Goal: Task Accomplishment & Management: Use online tool/utility

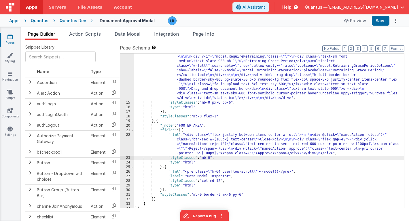
scroll to position [124, 0]
click at [169, 36] on span "Integration" at bounding box center [166, 34] width 25 height 6
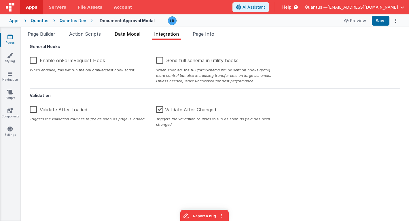
click at [134, 35] on span "Data Model" at bounding box center [128, 34] width 26 height 6
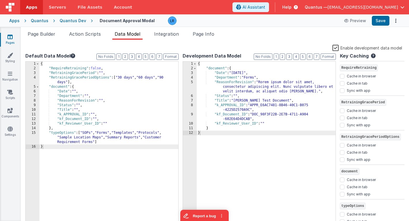
click at [12, 40] on link "Pages" at bounding box center [10, 40] width 21 height 12
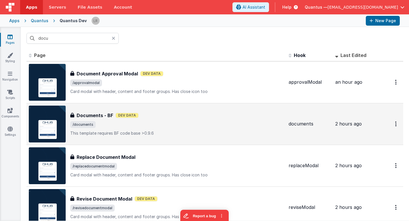
click at [150, 117] on div "Documents - BF Dev Data" at bounding box center [177, 115] width 214 height 7
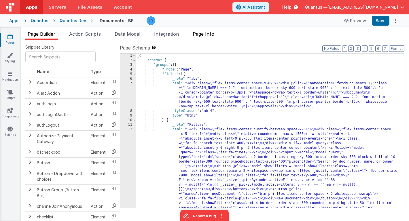
click at [212, 37] on li "Page Info" at bounding box center [203, 35] width 26 height 9
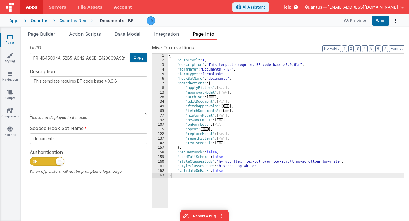
click at [223, 93] on span "..." at bounding box center [224, 92] width 6 height 3
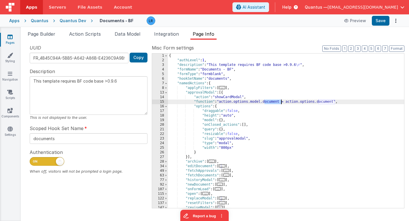
drag, startPoint x: 264, startPoint y: 102, endPoint x: 282, endPoint y: 102, distance: 17.3
click at [282, 102] on div "{ "authLevel" : 1 , "description" : "This template requires BF code base >0.9.6…" at bounding box center [286, 136] width 236 height 164
type textarea "This template requires BF code base >0.9.6"
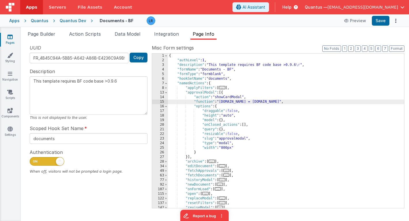
type textarea "This template requires BF code base >0.9.6"
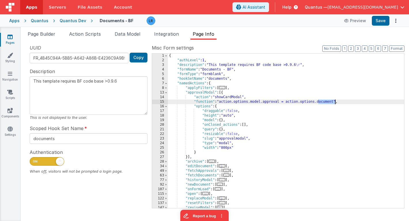
drag, startPoint x: 318, startPoint y: 101, endPoint x: 335, endPoint y: 101, distance: 16.1
click at [335, 101] on div "{ "authLevel" : 1 , "description" : "This template requires BF code base >0.9.6…" at bounding box center [286, 136] width 236 height 164
type textarea "This template requires BF code base >0.9.6"
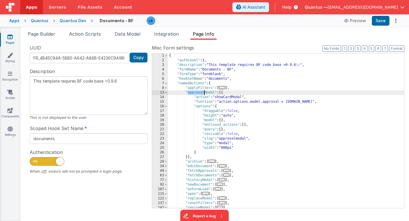
drag, startPoint x: 188, startPoint y: 93, endPoint x: 203, endPoint y: 93, distance: 15.0
click at [203, 93] on div "{ "authLevel" : 1 , "description" : "This template requires BF code base >0.9.6…" at bounding box center [286, 136] width 236 height 164
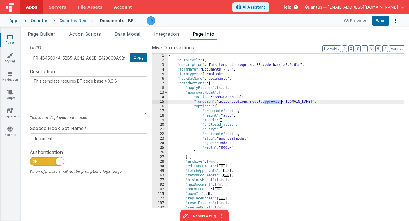
drag, startPoint x: 264, startPoint y: 102, endPoint x: 281, endPoint y: 102, distance: 16.7
click at [281, 102] on div "{ "authLevel" : 1 , "description" : "This template requires BF code base >0.9.6…" at bounding box center [286, 136] width 236 height 164
click at [317, 101] on div "{ "authLevel" : 1 , "description" : "This template requires BF code base >0.9.6…" at bounding box center [286, 136] width 236 height 164
click at [318, 102] on div "{ "authLevel" : 1 , "description" : "This template requires BF code base >0.9.6…" at bounding box center [286, 136] width 236 height 164
drag, startPoint x: 318, startPoint y: 102, endPoint x: 324, endPoint y: 102, distance: 5.8
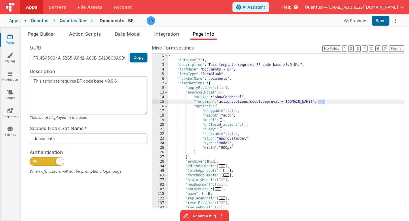
click at [324, 102] on div "{ "authLevel" : 1 , "description" : "This template requires BF code base >0.9.6…" at bounding box center [286, 136] width 236 height 164
type textarea "This template requires BF code base >0.9.6"
click at [377, 18] on button "Save" at bounding box center [381, 21] width 18 height 10
click at [43, 35] on span "Page Builder" at bounding box center [42, 34] width 28 height 6
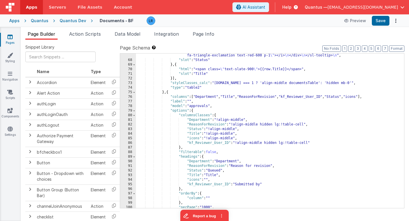
scroll to position [868, 0]
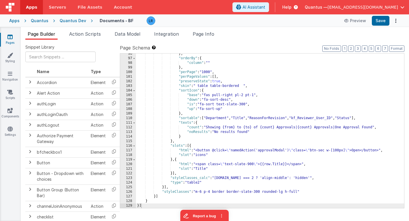
click at [213, 151] on div "} , "orderBy" : { "column" : "" } , "perPage" : "1000" , "perPageValues" : [ ] …" at bounding box center [270, 134] width 268 height 164
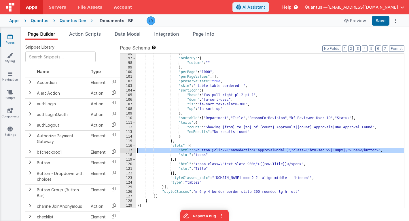
click at [125, 149] on div "117" at bounding box center [128, 150] width 16 height 5
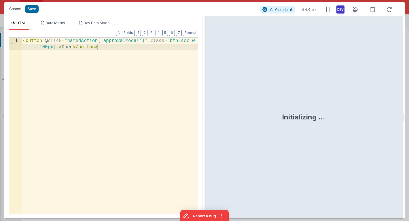
click at [14, 8] on button "Cancel" at bounding box center [14, 9] width 17 height 8
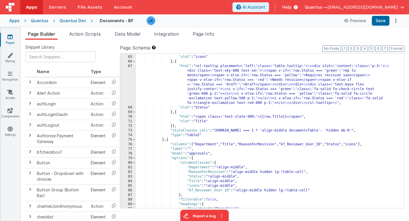
scroll to position [681, 0]
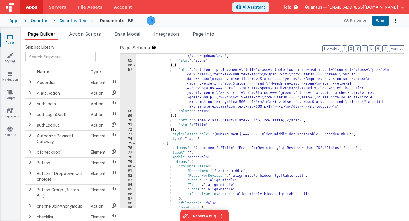
click at [204, 88] on div ""html" : "<sl-dropdown hoist placement= \" bottom-end \" > \n <!-- trigger butt…" at bounding box center [270, 83] width 268 height 270
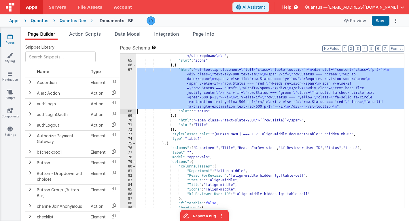
click at [129, 91] on div "67" at bounding box center [128, 88] width 16 height 41
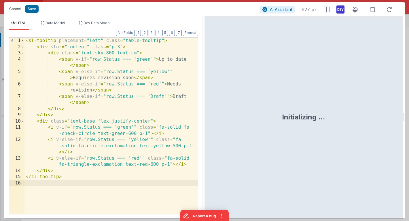
click at [13, 10] on button "Cancel" at bounding box center [14, 9] width 17 height 8
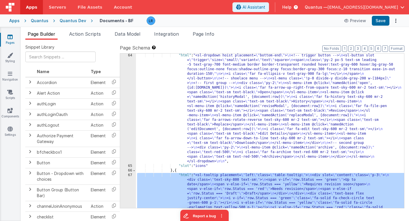
scroll to position [568, 0]
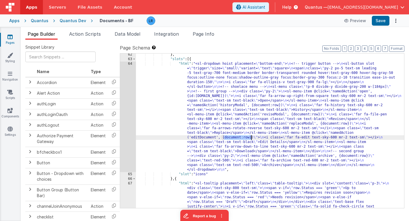
drag, startPoint x: 223, startPoint y: 138, endPoint x: 252, endPoint y: 137, distance: 28.5
click at [252, 137] on div "} , "slots" : [{ "html" : "<sl-dropdown hoist placement= \" bottom-end \" > \n …" at bounding box center [270, 152] width 268 height 201
click at [222, 138] on div "} , "slots" : [{ "html" : "<sl-dropdown hoist placement= \" bottom-end \" > \n …" at bounding box center [270, 152] width 268 height 201
drag, startPoint x: 221, startPoint y: 138, endPoint x: 251, endPoint y: 138, distance: 29.7
click at [251, 138] on div "} , "slots" : [{ "html" : "<sl-dropdown hoist placement= \" bottom-end \" > \n …" at bounding box center [270, 152] width 268 height 201
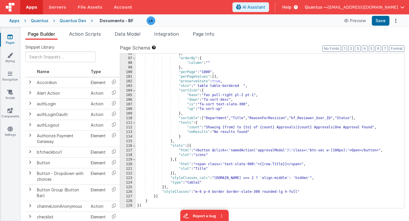
scroll to position [868, 0]
click at [260, 151] on div "} , "orderBy" : { "column" : "" } , "perPage" : "1000" , "perPageValues" : [ ] …" at bounding box center [270, 134] width 268 height 164
click at [287, 151] on div "} , "orderBy" : { "column" : "" } , "perPage" : "1000" , "perPageValues" : [ ] …" at bounding box center [270, 134] width 268 height 164
click at [127, 150] on div "117" at bounding box center [128, 150] width 16 height 5
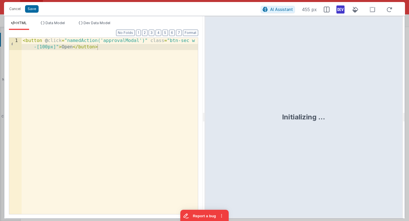
click at [141, 42] on div "< button @ click = "namedAction('approvalModal')" class = "btn-sec w -[100px]" …" at bounding box center [110, 138] width 176 height 201
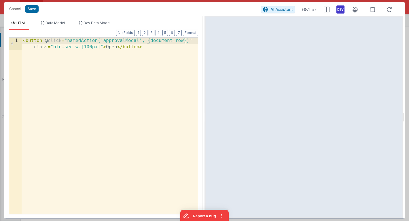
click at [150, 40] on div "< button @ click = "namedAction('approvalModal', {document:row})" class = "btn-…" at bounding box center [110, 138] width 176 height 201
drag, startPoint x: 150, startPoint y: 41, endPoint x: 171, endPoint y: 41, distance: 21.0
click at [171, 41] on div "< button @ click = "namedAction('approvalModal', {document:row})" class = "btn-…" at bounding box center [110, 138] width 176 height 201
click at [158, 41] on div "< button @ click = "namedAction('approvalModal', {document:row})" class = "btn-…" at bounding box center [110, 138] width 176 height 201
click at [35, 10] on button "Save" at bounding box center [32, 8] width 14 height 7
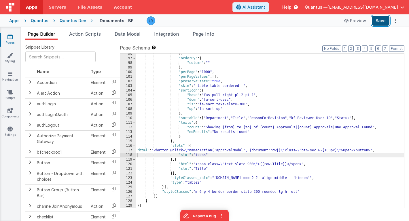
click at [384, 20] on button "Save" at bounding box center [381, 21] width 18 height 10
click at [214, 35] on span "Page Info" at bounding box center [204, 34] width 22 height 6
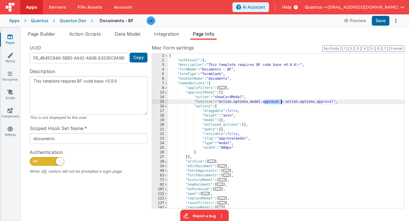
drag, startPoint x: 264, startPoint y: 102, endPoint x: 280, endPoint y: 103, distance: 15.8
click at [280, 103] on div "{ "authLevel" : 1 , "description" : "This template requires BF code base >0.9.6…" at bounding box center [286, 136] width 236 height 164
type textarea "This template requires BF code base >0.9.6"
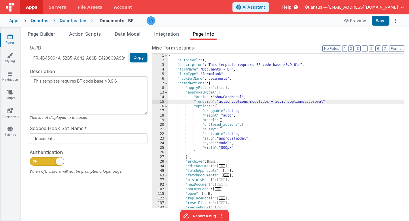
type textarea "This template requires BF code base >0.9.6"
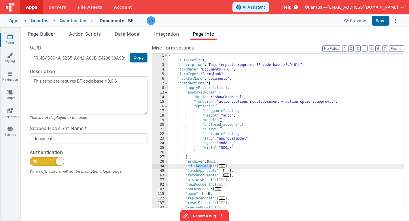
drag, startPoint x: 195, startPoint y: 167, endPoint x: 211, endPoint y: 167, distance: 15.8
click at [211, 167] on div "{ "authLevel" : 1 , "description" : "This template requires BF code base >0.9.6…" at bounding box center [286, 136] width 236 height 164
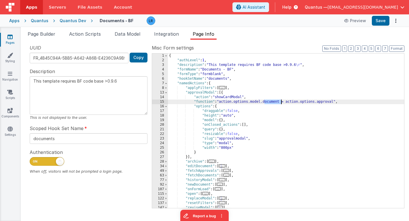
drag, startPoint x: 264, startPoint y: 102, endPoint x: 280, endPoint y: 102, distance: 15.8
click at [280, 102] on div "{ "authLevel" : 1 , "description" : "This template requires BF code base >0.9.6…" at bounding box center [286, 136] width 236 height 164
drag, startPoint x: 319, startPoint y: 102, endPoint x: 334, endPoint y: 103, distance: 15.6
click at [334, 103] on div "{ "authLevel" : 1 , "description" : "This template requires BF code base >0.9.6…" at bounding box center [286, 136] width 236 height 164
click at [384, 22] on button "Save" at bounding box center [381, 21] width 18 height 10
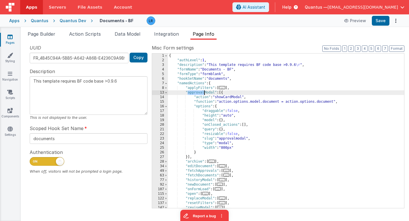
drag, startPoint x: 188, startPoint y: 93, endPoint x: 204, endPoint y: 95, distance: 16.2
click at [204, 95] on div "{ "authLevel" : 1 , "description" : "This template requires BF code base >0.9.6…" at bounding box center [286, 136] width 236 height 164
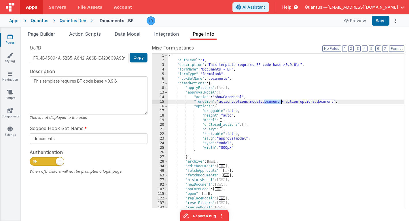
drag, startPoint x: 264, startPoint y: 102, endPoint x: 281, endPoint y: 102, distance: 16.7
click at [281, 102] on div "{ "authLevel" : 1 , "description" : "This template requires BF code base >0.9.6…" at bounding box center [286, 136] width 236 height 164
drag, startPoint x: 319, startPoint y: 101, endPoint x: 334, endPoint y: 103, distance: 15.4
click at [334, 103] on div "{ "authLevel" : 1 , "description" : "This template requires BF code base >0.9.6…" at bounding box center [286, 136] width 236 height 164
type textarea "This template requires BF code base >0.9.6"
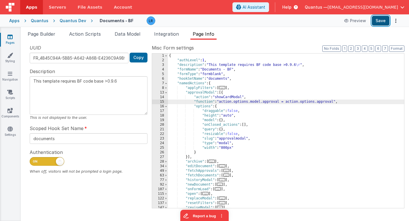
click at [383, 18] on button "Save" at bounding box center [381, 21] width 18 height 10
click at [42, 35] on span "Page Builder" at bounding box center [42, 34] width 28 height 6
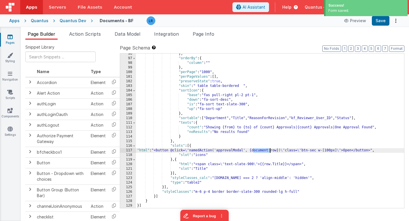
drag, startPoint x: 254, startPoint y: 151, endPoint x: 270, endPoint y: 151, distance: 16.1
click at [270, 151] on div "} , "orderBy" : { "column" : "" } , "perPage" : "1000" , "perPageValues" : [ ] …" at bounding box center [270, 134] width 268 height 164
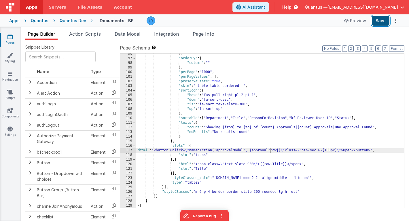
click at [383, 25] on button "Save" at bounding box center [381, 21] width 18 height 10
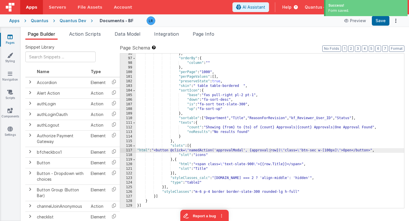
click at [8, 38] on icon at bounding box center [9, 37] width 5 height 6
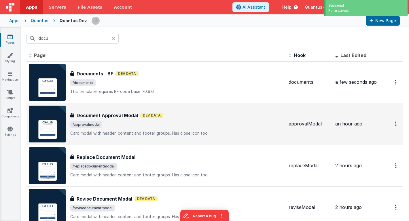
click at [110, 110] on div "Document Approval Modal Document Approval Modal Dev Data /approvalmodal Card mo…" at bounding box center [156, 124] width 255 height 37
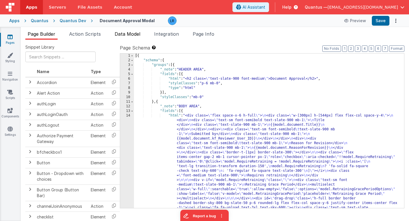
click at [129, 34] on span "Data Model" at bounding box center [128, 34] width 26 height 6
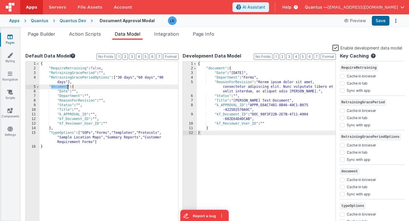
drag, startPoint x: 51, startPoint y: 87, endPoint x: 67, endPoint y: 87, distance: 15.5
click at [67, 87] on div "{ "RequireRetraining" : false , "RetrainingGracePeriod" : "" , "RetrainingGrace…" at bounding box center [108, 149] width 139 height 174
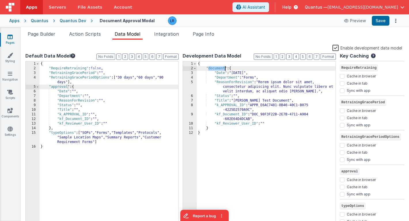
drag, startPoint x: 208, startPoint y: 67, endPoint x: 224, endPoint y: 68, distance: 15.9
click at [224, 68] on div "{ "document" : { "Date" : "[DATE]" , "Department" : "Forms" , "ReasonForRevisio…" at bounding box center [266, 149] width 139 height 174
click at [384, 24] on button "Save" at bounding box center [381, 21] width 18 height 10
click at [48, 34] on span "Page Builder" at bounding box center [42, 34] width 28 height 6
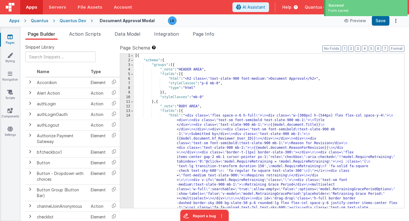
click at [192, 141] on div "[{ "schema" : { "groups" : [{ "_note" : "HEADER AREA" , "fields" : [{ "html" : …" at bounding box center [269, 189] width 270 height 270
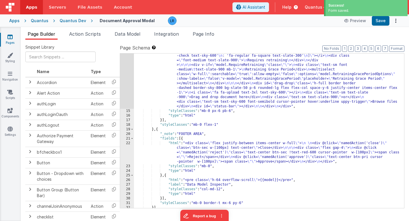
scroll to position [124, 0]
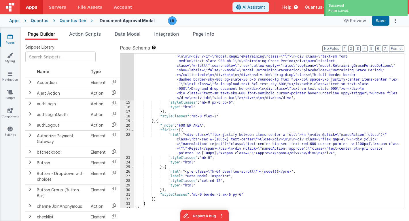
click at [204, 79] on div ""html" : "<div class= \" flex space-x-6 h-full \" > \n <div class= \" w-[300px]…" at bounding box center [269, 125] width 270 height 270
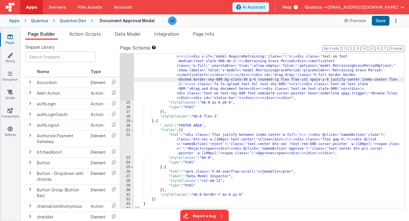
click at [129, 79] on div "14" at bounding box center [127, 45] width 14 height 111
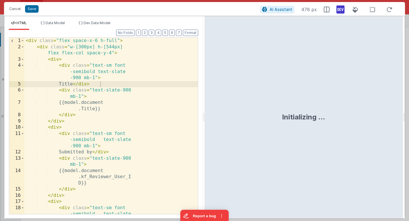
click at [143, 94] on div "< div class = "flex space-x-6 h-full" > < div class = "w-[300px] h-[544px] flex…" at bounding box center [110, 138] width 173 height 201
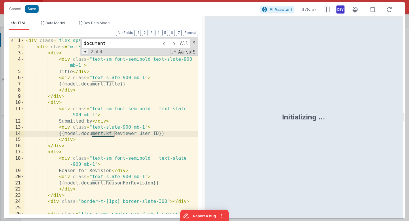
type input "document"
click at [86, 52] on span "+" at bounding box center [85, 52] width 6 height 6
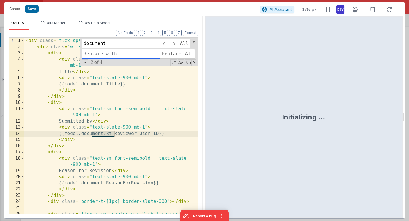
click at [87, 56] on input at bounding box center [120, 53] width 78 height 9
paste input "approval"
type input "approval"
click at [190, 53] on span "All" at bounding box center [189, 53] width 12 height 9
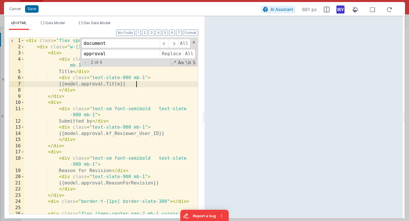
click at [167, 86] on div "< div class = "flex space-x-6 h-full" > < div class = "w-[300px] h-[544px] flex…" at bounding box center [110, 145] width 173 height 214
click at [194, 43] on span at bounding box center [194, 42] width 4 height 4
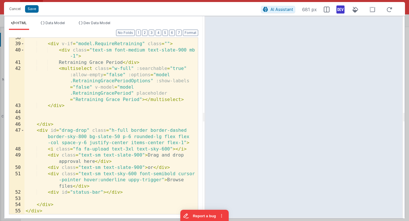
scroll to position [275, 0]
click at [33, 10] on button "Save" at bounding box center [32, 8] width 14 height 7
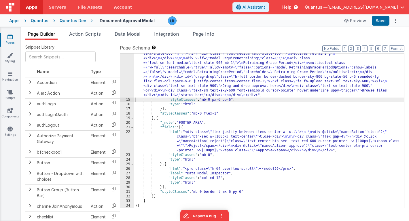
scroll to position [113, 0]
click at [223, 177] on div ""html" : "<div class= \" flex space-x-6 h-full \" > \n <div class= \" w-[300px]…" at bounding box center [269, 129] width 270 height 256
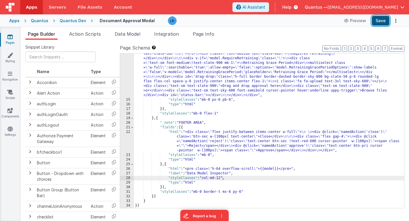
click at [379, 22] on button "Save" at bounding box center [381, 21] width 18 height 10
click at [222, 179] on div ""html" : "<div class= \" flex space-x-6 h-full \" > \n <div class= \" w-[300px]…" at bounding box center [269, 129] width 270 height 256
click at [384, 20] on button "Save" at bounding box center [381, 21] width 18 height 10
click at [197, 74] on div ""html" : "<div class= \" flex space-x-6 h-full \" > \n <div class= \" w-[300px]…" at bounding box center [269, 129] width 270 height 256
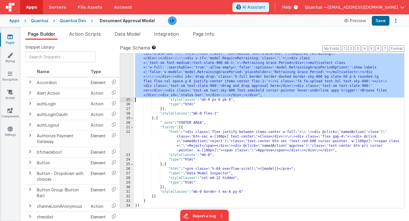
click at [127, 74] on div "14" at bounding box center [127, 49] width 14 height 97
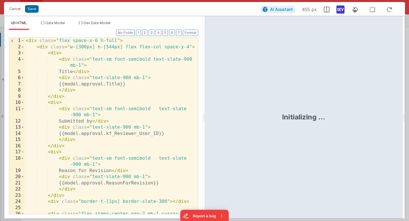
scroll to position [0, 0]
drag, startPoint x: 117, startPoint y: 134, endPoint x: 169, endPoint y: 131, distance: 52.2
click at [169, 131] on div "< div class = "flex space-x-6 h-full" > < div class = "w-[300px] h-[544px] flex…" at bounding box center [110, 145] width 173 height 214
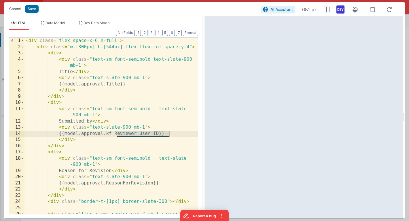
click at [15, 10] on button "Cancel" at bounding box center [14, 9] width 17 height 8
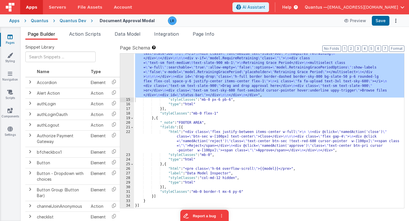
click at [14, 37] on link "Pages" at bounding box center [10, 40] width 21 height 12
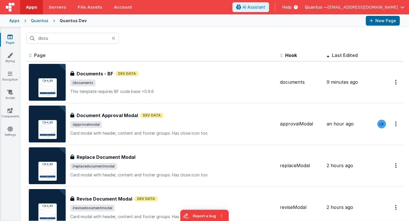
click at [114, 39] on icon at bounding box center [113, 38] width 3 height 5
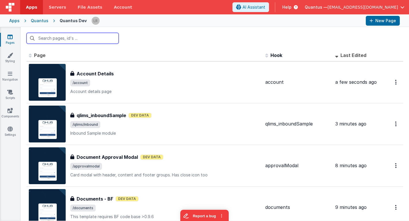
click at [105, 37] on input "text" at bounding box center [72, 38] width 92 height 11
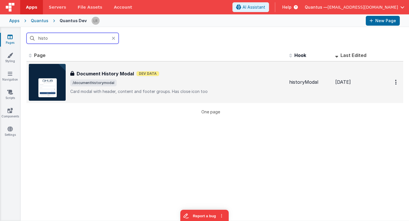
type input "histo"
click at [171, 76] on div "Document History Modal Dev Data" at bounding box center [177, 73] width 214 height 7
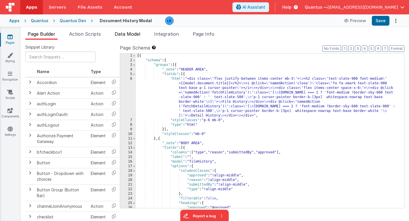
click at [135, 32] on span "Data Model" at bounding box center [128, 34] width 26 height 6
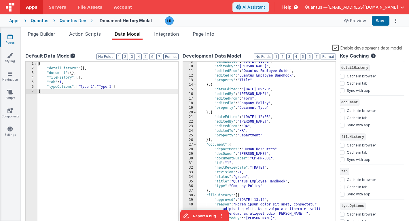
scroll to position [112, 0]
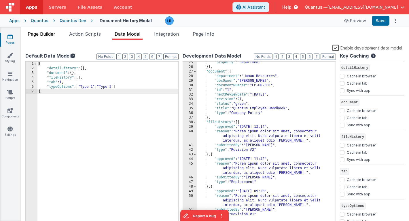
click at [51, 35] on span "Page Builder" at bounding box center [42, 34] width 28 height 6
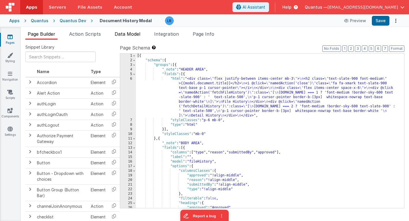
click at [135, 35] on span "Data Model" at bounding box center [128, 34] width 26 height 6
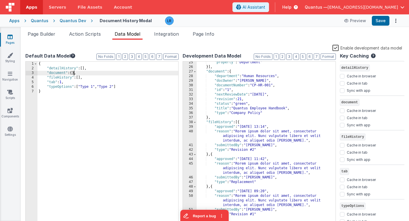
click at [74, 73] on div "{ "detailHistory" : [ ] , "document" : { } , "fileHistory" : [ ] , "tab" : 1 , …" at bounding box center [107, 149] width 141 height 174
click at [207, 35] on span "Page Info" at bounding box center [204, 34] width 22 height 6
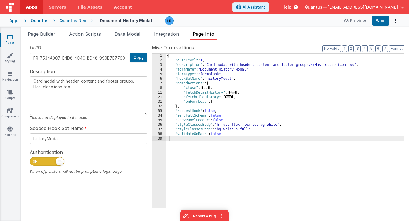
click at [234, 93] on span "..." at bounding box center [232, 92] width 6 height 3
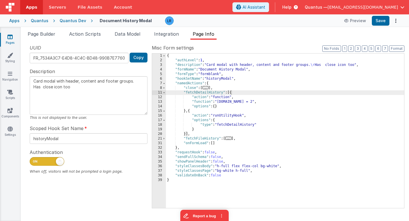
click at [10, 39] on icon at bounding box center [9, 37] width 5 height 6
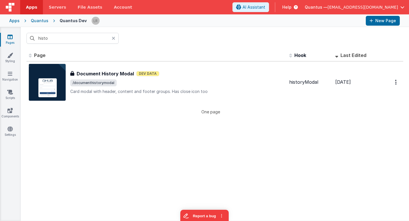
click at [114, 36] on icon at bounding box center [113, 38] width 3 height 5
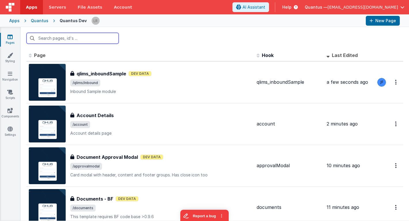
click at [100, 39] on input "text" at bounding box center [72, 38] width 92 height 11
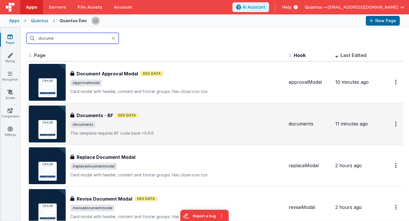
type input "docume"
click at [153, 118] on div "Documents - BF Dev Data" at bounding box center [177, 115] width 214 height 7
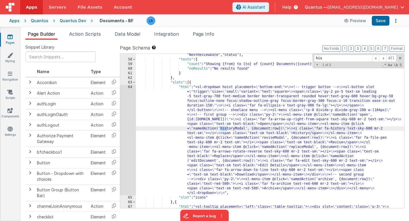
scroll to position [544, 0]
type input "history"
click at [211, 35] on span "Page Info" at bounding box center [204, 34] width 22 height 6
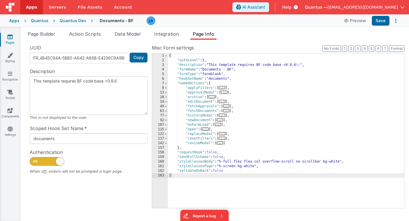
click at [222, 113] on div "{ "authLevel" : 1 , "description" : "This template requires BF code base >0.9.6…" at bounding box center [286, 136] width 236 height 164
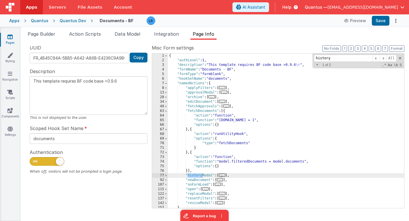
type input "history"
click at [223, 176] on span "..." at bounding box center [222, 175] width 6 height 3
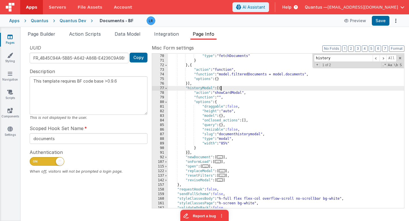
scroll to position [87, 0]
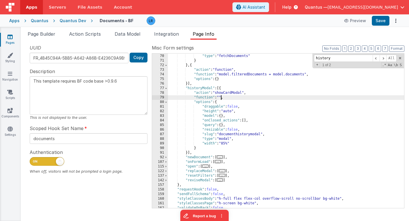
click at [221, 98] on div ""options" : { "type" : "fetchDocuments" } } , { "action" : "function" , "functi…" at bounding box center [286, 131] width 236 height 164
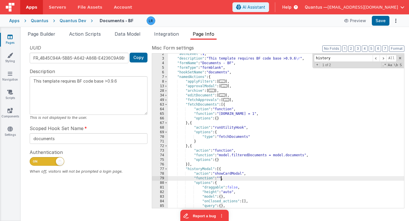
scroll to position [6, 0]
click at [226, 87] on span "..." at bounding box center [224, 85] width 6 height 3
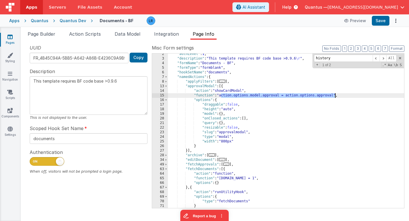
drag, startPoint x: 221, startPoint y: 96, endPoint x: 334, endPoint y: 96, distance: 113.1
click at [335, 96] on div ""authLevel" : 1 , "description" : "This template requires BF code base >0.9.6 \…" at bounding box center [286, 134] width 236 height 164
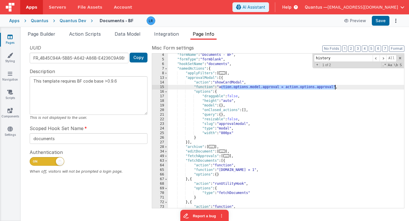
scroll to position [16, 0]
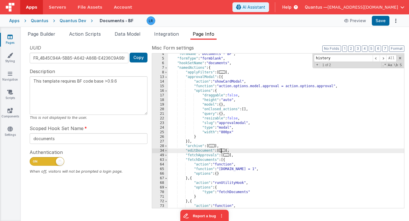
click at [223, 151] on span "..." at bounding box center [222, 150] width 6 height 3
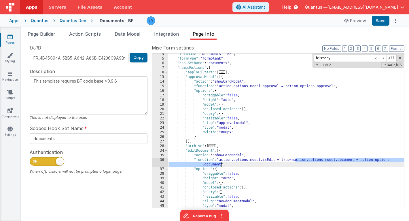
drag, startPoint x: 296, startPoint y: 160, endPoint x: 221, endPoint y: 164, distance: 74.7
click at [221, 164] on div ""formName" : "Documents - BF" , "formType" : "formblank" , "hookSetName" : "doc…" at bounding box center [286, 134] width 236 height 164
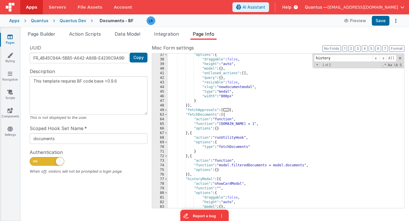
scroll to position [130, 0]
click at [220, 187] on div ""options" : { "draggable" : false , "height" : "auto" , "model" : { } , "onClos…" at bounding box center [286, 135] width 236 height 164
type textarea "This template requires BF code base >0.9.6"
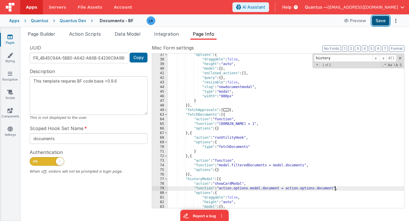
click at [383, 23] on button "Save" at bounding box center [381, 21] width 18 height 10
click at [10, 40] on link "Pages" at bounding box center [10, 40] width 21 height 12
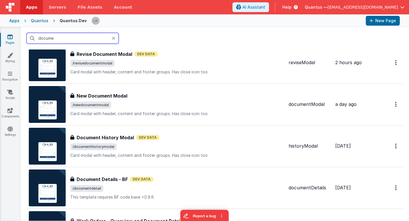
scroll to position [149, 0]
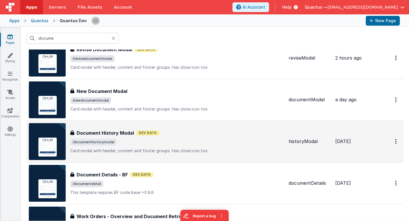
click at [156, 141] on span "/documenthistorymodal" at bounding box center [177, 142] width 214 height 7
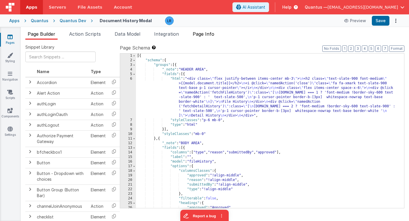
click at [200, 34] on span "Page Info" at bounding box center [204, 34] width 22 height 6
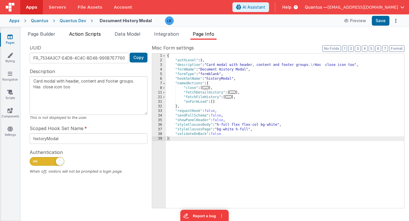
click at [96, 36] on span "Action Scripts" at bounding box center [85, 34] width 32 height 6
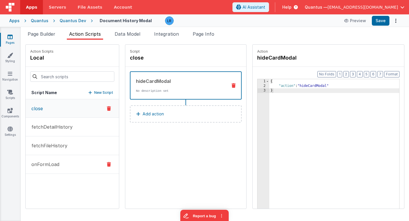
click at [63, 164] on button "onFormLoad" at bounding box center [72, 164] width 93 height 19
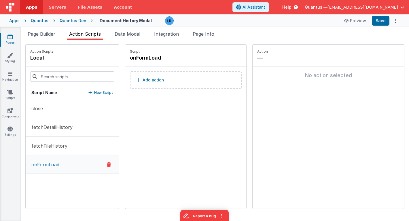
click at [160, 81] on button "Add action" at bounding box center [186, 79] width 112 height 17
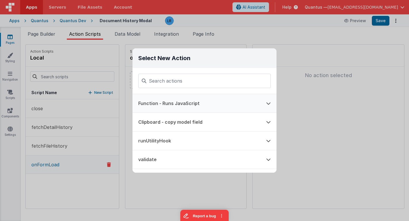
click at [158, 102] on button "Function - Runs JavaScript" at bounding box center [196, 103] width 128 height 18
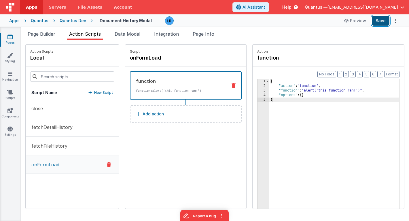
click at [378, 20] on button "Save" at bounding box center [381, 21] width 18 height 10
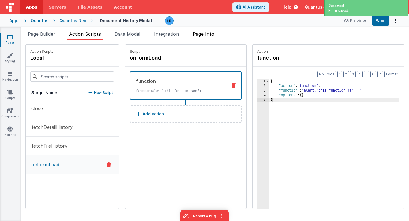
click at [213, 35] on span "Page Info" at bounding box center [204, 34] width 22 height 6
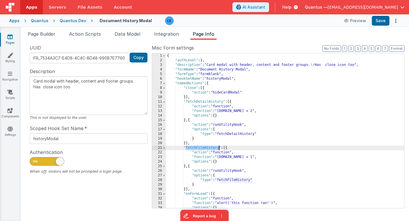
drag, startPoint x: 186, startPoint y: 148, endPoint x: 218, endPoint y: 148, distance: 32.5
click at [218, 148] on div "{ "authLevel" : 1 , "description" : "Card modal with header, content and footer…" at bounding box center [285, 136] width 238 height 164
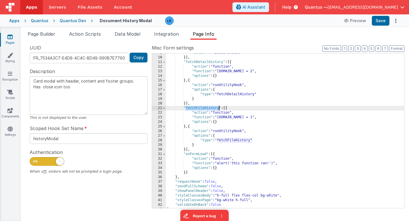
scroll to position [43, 0]
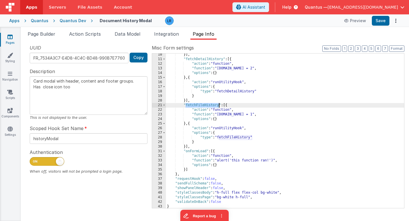
click at [190, 106] on div "}] , "fetchDetailHistory" : [{ "action" : "function" , "function" : "[DOMAIN_NA…" at bounding box center [285, 134] width 238 height 164
drag, startPoint x: 185, startPoint y: 105, endPoint x: 219, endPoint y: 106, distance: 33.7
click at [219, 106] on div "}] , "fetchDetailHistory" : [{ "action" : "function" , "function" : "[DOMAIN_NA…" at bounding box center [285, 134] width 238 height 164
click at [130, 35] on span "Data Model" at bounding box center [128, 34] width 26 height 6
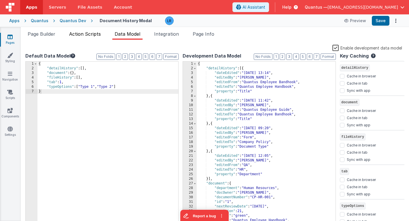
click at [86, 35] on span "Action Scripts" at bounding box center [85, 34] width 32 height 6
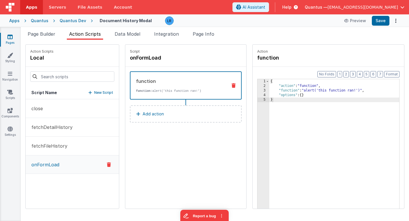
click at [231, 85] on icon at bounding box center [233, 85] width 4 height 5
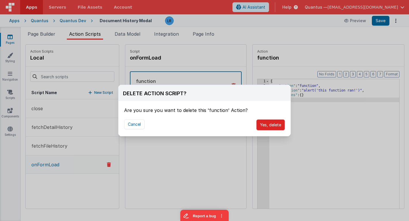
click at [264, 121] on button "Yes, delete" at bounding box center [270, 124] width 29 height 11
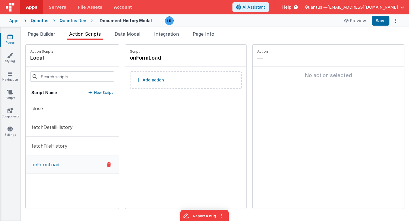
click at [198, 84] on button "Add action" at bounding box center [186, 79] width 112 height 17
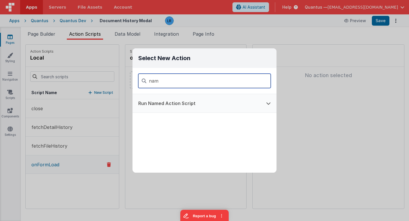
type input "nam"
click at [194, 101] on button "Run Named Action Script" at bounding box center [196, 103] width 128 height 18
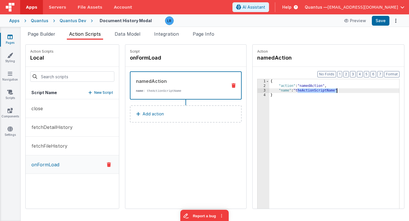
drag, startPoint x: 281, startPoint y: 89, endPoint x: 319, endPoint y: 90, distance: 38.0
click at [319, 90] on div "{ "action" : "namedAction" , "name" : "theActionScriptName" }" at bounding box center [342, 157] width 147 height 157
click at [383, 21] on button "Save" at bounding box center [381, 21] width 18 height 10
click at [43, 36] on span "Page Builder" at bounding box center [42, 34] width 28 height 6
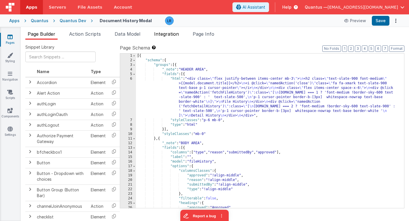
click at [173, 34] on span "Integration" at bounding box center [166, 34] width 25 height 6
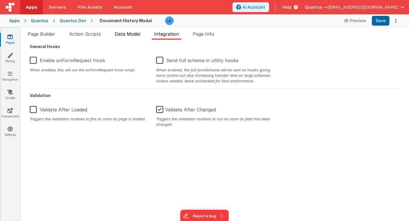
click at [136, 34] on span "Data Model" at bounding box center [128, 34] width 26 height 6
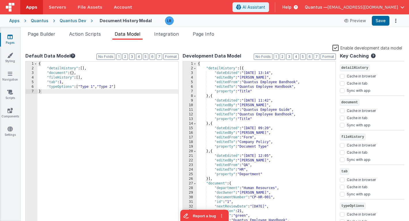
click at [336, 46] on label "Enable development data model" at bounding box center [367, 47] width 70 height 7
click at [0, 0] on input "Enable development data model" at bounding box center [0, 0] width 0 height 0
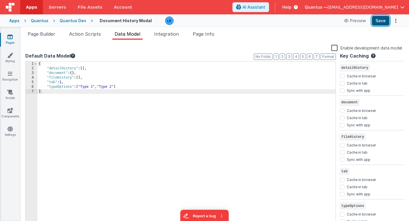
click at [381, 20] on button "Save" at bounding box center [381, 21] width 18 height 10
click at [38, 37] on li "Page Builder" at bounding box center [41, 35] width 32 height 9
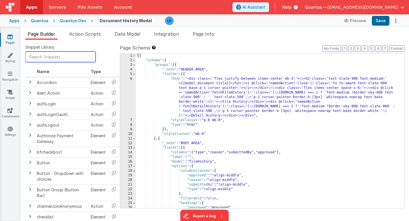
click at [46, 52] on input "text" at bounding box center [60, 57] width 70 height 11
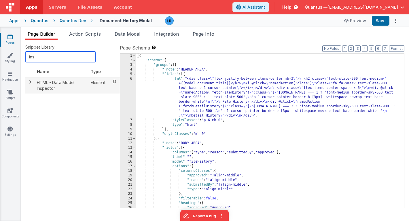
type input "ins"
click at [114, 83] on icon at bounding box center [114, 81] width 12 height 9
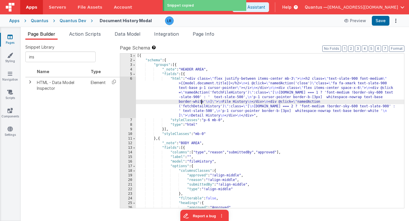
click at [201, 104] on div "[{ "schema" : { "groups" : [{ "_note" : "HEADER AREA" , "fields" : [{ "html" : …" at bounding box center [270, 136] width 268 height 164
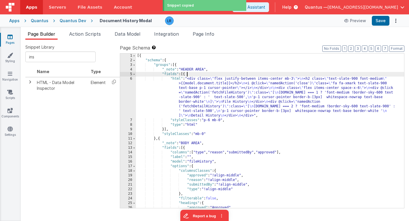
click at [192, 73] on div "[{ "schema" : { "groups" : [{ "_note" : "HEADER AREA" , "fields" : [{ "html" : …" at bounding box center [270, 136] width 268 height 164
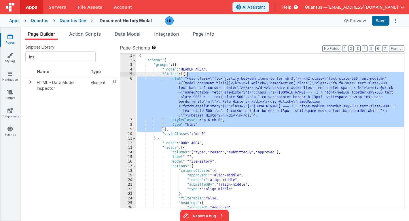
click at [192, 73] on div "[{ "schema" : { "groups" : [{ "_note" : "HEADER AREA" , "fields" : [{ "html" : …" at bounding box center [270, 136] width 268 height 164
click at [164, 129] on div "[{ "schema" : { "groups" : [{ "_note" : "HEADER AREA" , "fields" : [{ "html" : …" at bounding box center [270, 136] width 268 height 164
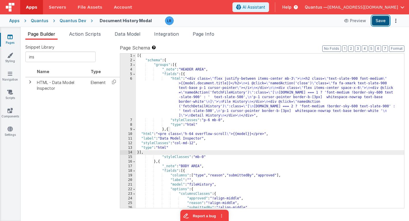
click at [379, 18] on button "Save" at bounding box center [381, 21] width 18 height 10
click at [130, 33] on span "Data Model" at bounding box center [128, 34] width 26 height 6
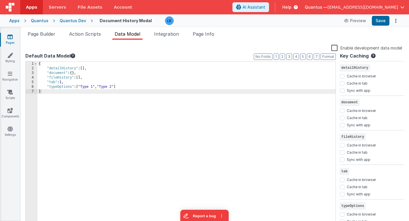
click at [335, 49] on label "Enable development data model" at bounding box center [366, 47] width 71 height 7
click at [0, 0] on input "Enable development data model" at bounding box center [0, 0] width 0 height 0
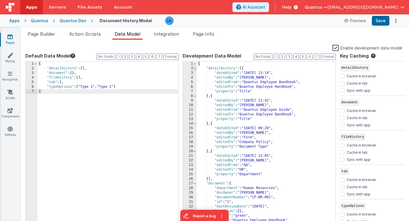
click at [195, 69] on span at bounding box center [194, 68] width 3 height 5
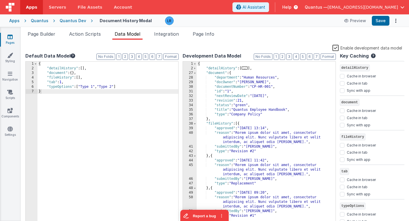
scroll to position [0, 0]
click at [195, 124] on span at bounding box center [194, 123] width 3 height 5
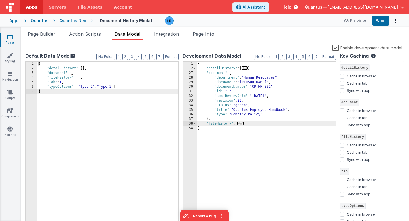
click at [252, 123] on div "{ "detailHistory" : [ ... ] , "document" : { "department" : "Human Resources" ,…" at bounding box center [266, 149] width 139 height 174
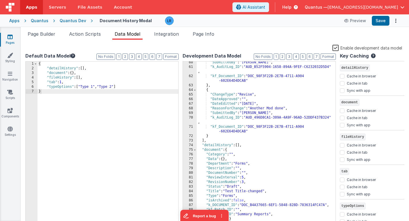
scroll to position [94, 0]
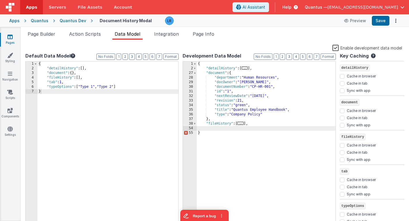
click at [210, 128] on div "{ "detailHistory" : [ ... ] , "document" : { "department" : "Human Resources" ,…" at bounding box center [266, 149] width 139 height 174
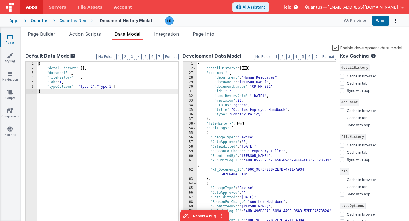
scroll to position [0, 0]
click at [195, 128] on span at bounding box center [194, 128] width 3 height 5
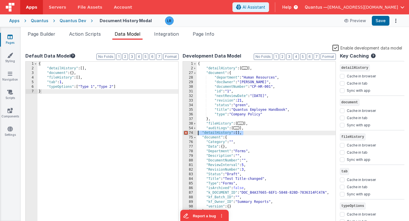
drag, startPoint x: 244, startPoint y: 134, endPoint x: 195, endPoint y: 133, distance: 48.9
click at [195, 133] on div "1 2 27 28 29 30 31 32 33 34 35 36 37 38 54 74 75 76 77 78 79 80 81 82 83 84 85 …" at bounding box center [259, 143] width 153 height 165
click at [195, 137] on span at bounding box center [194, 137] width 3 height 5
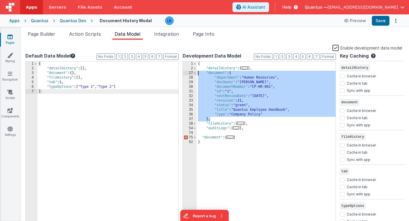
drag, startPoint x: 214, startPoint y: 119, endPoint x: 191, endPoint y: 74, distance: 49.6
click at [191, 74] on div "1 2 27 28 29 30 31 32 33 34 35 36 37 38 54 74 75 92 { "detailHistory" : [ ... ]…" at bounding box center [259, 143] width 153 height 165
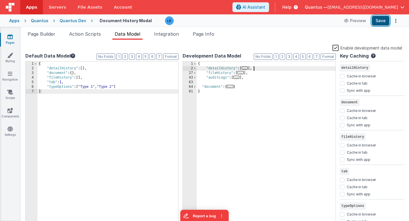
click at [378, 20] on button "Save" at bounding box center [381, 21] width 18 height 10
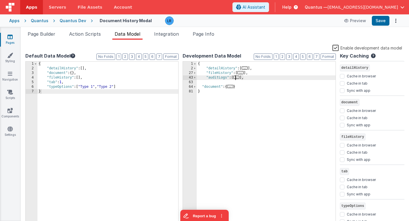
click at [238, 78] on span "..." at bounding box center [236, 77] width 6 height 3
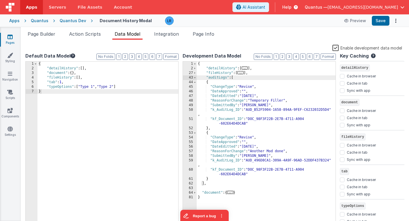
click at [335, 47] on label "Enable development data model" at bounding box center [367, 47] width 70 height 7
click at [0, 0] on input "Enable development data model" at bounding box center [0, 0] width 0 height 0
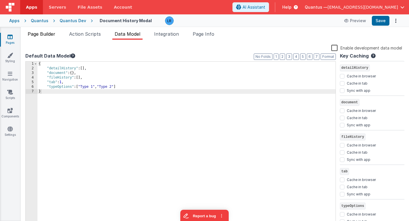
click at [41, 31] on span "Page Builder" at bounding box center [42, 34] width 28 height 6
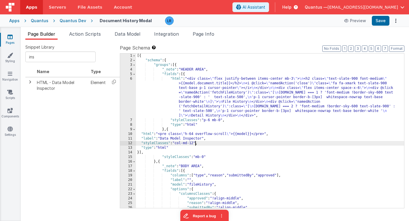
click at [195, 144] on div "[{ "schema" : { "groups" : [{ "_note" : "HEADER AREA" , "fields" : [{ "html" : …" at bounding box center [270, 136] width 268 height 164
click at [380, 21] on button "Save" at bounding box center [381, 21] width 18 height 10
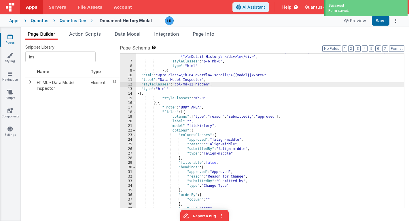
scroll to position [67, 0]
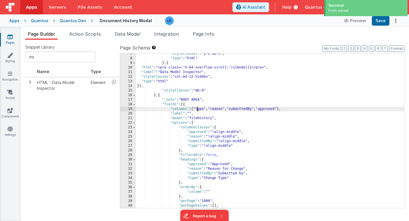
click at [197, 109] on div ""styleClasses" : "p-6 mb-0" , "type" : "html" } , { "html" : "<pre class= \" h-…" at bounding box center [270, 134] width 268 height 164
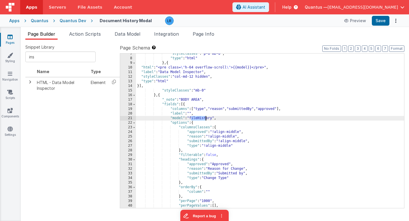
drag, startPoint x: 191, startPoint y: 119, endPoint x: 206, endPoint y: 119, distance: 14.7
click at [206, 119] on div ""styleClasses" : "p-6 mb-0" , "type" : "html" } , { "html" : "<pre class= \" h-…" at bounding box center [270, 134] width 268 height 164
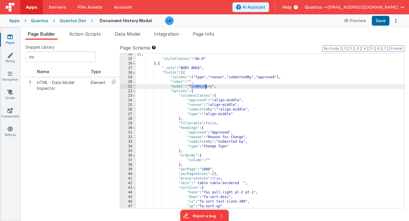
scroll to position [90, 0]
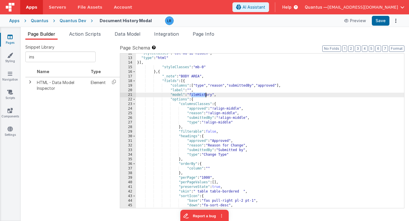
click at [193, 94] on div ""styleClasses" : "col-md-12 hidden" , "type" : "html" }] , "styleClasses" : "mb…" at bounding box center [270, 133] width 268 height 164
drag, startPoint x: 191, startPoint y: 94, endPoint x: 215, endPoint y: 93, distance: 23.4
click at [215, 93] on div ""styleClasses" : "col-md-12 hidden" , "type" : "html" }] , "styleClasses" : "mb…" at bounding box center [270, 133] width 268 height 164
click at [128, 34] on span "Data Model" at bounding box center [128, 34] width 26 height 6
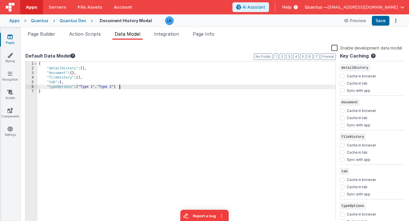
click at [126, 86] on div "{ "detailHistory" : [ ] , "document" : { } , "fileHistory" : [ ] , "tab" : 1 , …" at bounding box center [186, 149] width 298 height 174
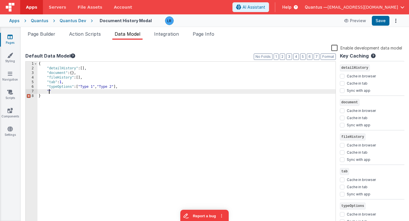
paste textarea
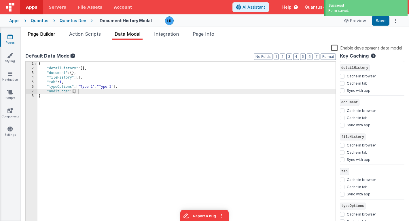
click at [45, 33] on span "Page Builder" at bounding box center [42, 34] width 28 height 6
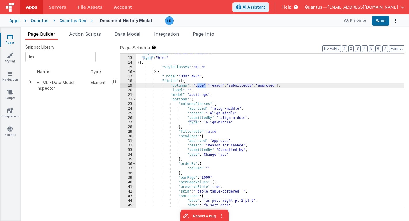
drag, startPoint x: 198, startPoint y: 85, endPoint x: 206, endPoint y: 85, distance: 8.1
click at [206, 85] on div ""styleClasses" : "col-md-12 hidden" , "type" : "html" }] , "styleClasses" : "mb…" at bounding box center [270, 133] width 268 height 164
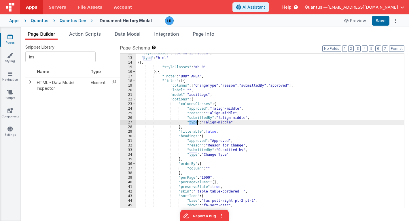
drag, startPoint x: 189, startPoint y: 122, endPoint x: 197, endPoint y: 123, distance: 8.1
click at [197, 123] on div ""styleClasses" : "col-md-12 hidden" , "type" : "html" }] , "styleClasses" : "mb…" at bounding box center [270, 133] width 268 height 164
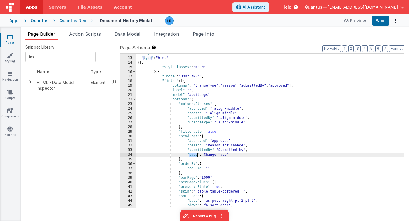
drag, startPoint x: 189, startPoint y: 154, endPoint x: 197, endPoint y: 155, distance: 7.8
click at [197, 155] on div ""styleClasses" : "col-md-12 hidden" , "type" : "html" }] , "styleClasses" : "mb…" at bounding box center [270, 133] width 268 height 164
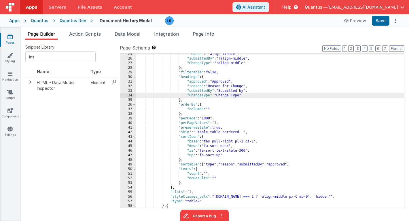
scroll to position [150, 0]
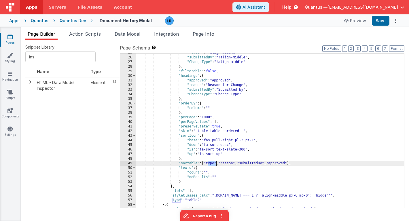
drag, startPoint x: 208, startPoint y: 163, endPoint x: 216, endPoint y: 164, distance: 7.5
click at [216, 164] on div ""reason" : "!align-middle" , "submittedBy" : "!align-middle" , "ChangeType" : "…" at bounding box center [270, 133] width 268 height 164
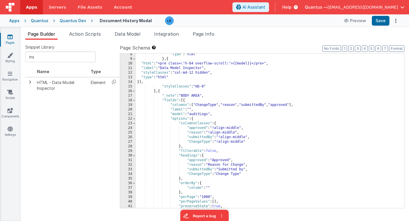
scroll to position [70, 0]
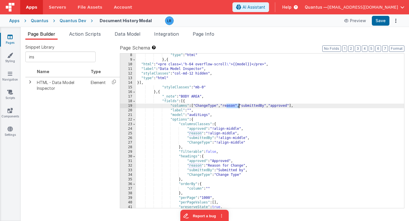
drag, startPoint x: 226, startPoint y: 106, endPoint x: 239, endPoint y: 107, distance: 12.4
click at [239, 107] on div ""type" : "html" } , { "html" : "<pre class= \" h-64 overflow-scroll \" >{{model…" at bounding box center [270, 135] width 268 height 164
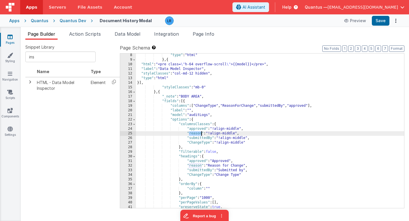
drag, startPoint x: 189, startPoint y: 132, endPoint x: 202, endPoint y: 133, distance: 12.4
click at [202, 133] on div ""type" : "html" } , { "html" : "<pre class= \" h-64 overflow-scroll \" >{{model…" at bounding box center [270, 135] width 268 height 164
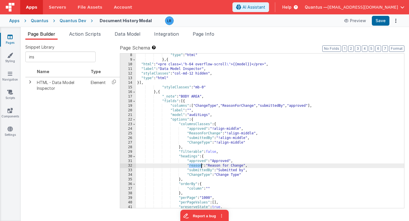
drag, startPoint x: 189, startPoint y: 166, endPoint x: 201, endPoint y: 166, distance: 11.8
click at [201, 166] on div ""type" : "html" } , { "html" : "<pre class= \" h-64 overflow-scroll \" >{{model…" at bounding box center [270, 135] width 268 height 164
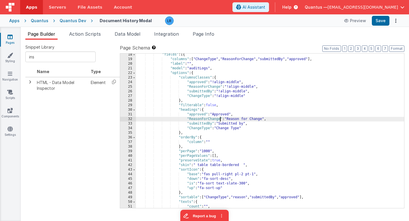
scroll to position [116, 0]
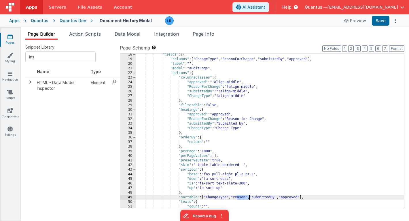
drag, startPoint x: 237, startPoint y: 197, endPoint x: 250, endPoint y: 197, distance: 13.0
click at [250, 197] on div ""fields" : [{ "columns" : [ "ChangeType" , "ReasonForChange" , "submittedBy" , …" at bounding box center [270, 134] width 268 height 164
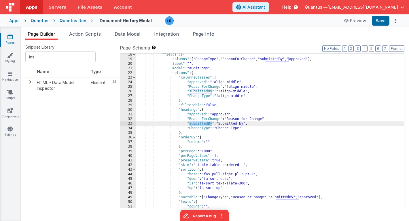
drag, startPoint x: 190, startPoint y: 124, endPoint x: 212, endPoint y: 124, distance: 22.2
click at [212, 124] on div ""fields" : [{ "columns" : [ "ChangeType" , "ReasonForChange" , "submittedBy" , …" at bounding box center [270, 134] width 268 height 164
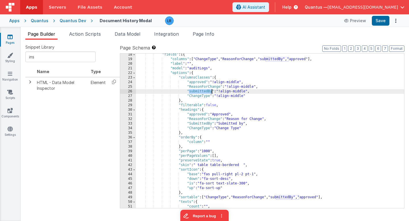
drag, startPoint x: 189, startPoint y: 91, endPoint x: 212, endPoint y: 91, distance: 23.0
click at [212, 91] on div ""fields" : [{ "columns" : [ "ChangeType" , "ReasonForChange" , "submittedBy" , …" at bounding box center [270, 134] width 268 height 164
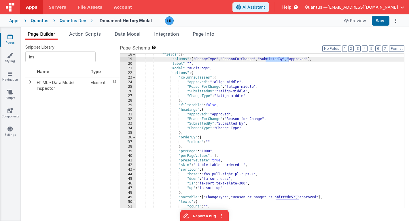
drag, startPoint x: 266, startPoint y: 59, endPoint x: 288, endPoint y: 60, distance: 21.9
click at [288, 60] on div ""fields" : [{ "columns" : [ "ChangeType" , "ReasonForChange" , "submittedBy" , …" at bounding box center [270, 134] width 268 height 164
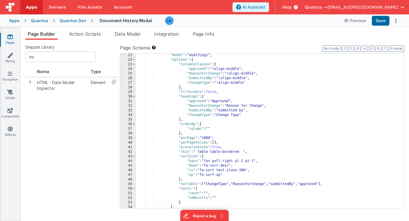
scroll to position [130, 0]
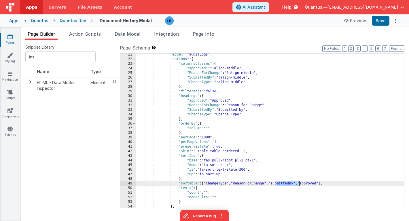
drag, startPoint x: 276, startPoint y: 183, endPoint x: 298, endPoint y: 183, distance: 22.2
click at [298, 183] on div ""model" : "auditLogs" , "options" : { "columnsClasses" : { "approved" : "!align…" at bounding box center [270, 134] width 268 height 164
click at [381, 21] on button "Save" at bounding box center [381, 21] width 18 height 10
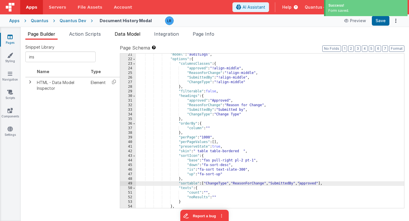
click at [132, 35] on span "Data Model" at bounding box center [128, 34] width 26 height 6
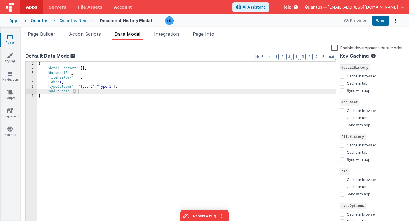
click at [335, 47] on label "Enable development data model" at bounding box center [366, 47] width 71 height 7
click at [0, 0] on input "Enable development data model" at bounding box center [0, 0] width 0 height 0
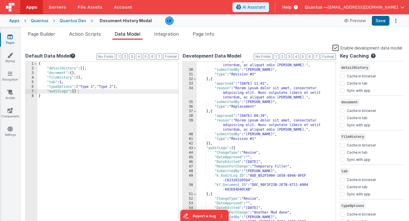
scroll to position [131, 0]
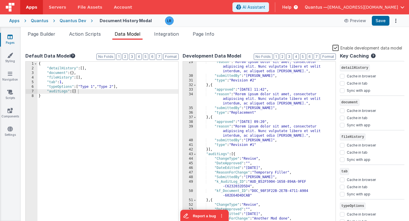
click at [338, 49] on label "Enable development data model" at bounding box center [367, 47] width 70 height 7
click at [0, 0] on input "Enable development data model" at bounding box center [0, 0] width 0 height 0
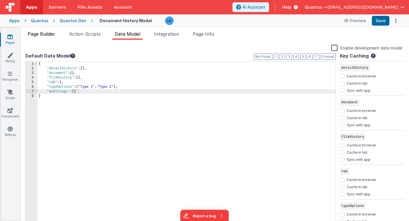
click at [49, 35] on span "Page Builder" at bounding box center [42, 34] width 28 height 6
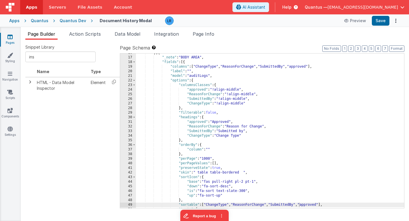
scroll to position [108, 0]
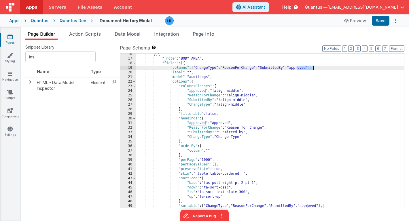
drag, startPoint x: 297, startPoint y: 68, endPoint x: 313, endPoint y: 68, distance: 16.4
click at [313, 68] on div "} , { "_note" : "BODY AREA" , "fields" : [{ "columns" : [ "ChangeType" , "Reaso…" at bounding box center [270, 134] width 268 height 164
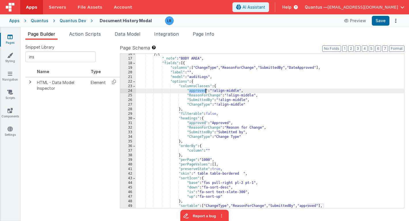
drag, startPoint x: 190, startPoint y: 92, endPoint x: 205, endPoint y: 93, distance: 15.6
click at [205, 93] on div "} , { "_note" : "BODY AREA" , "fields" : [{ "columns" : [ "ChangeType" , "Reaso…" at bounding box center [270, 134] width 268 height 164
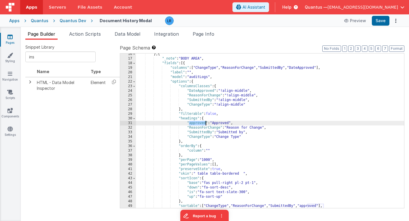
drag, startPoint x: 189, startPoint y: 122, endPoint x: 206, endPoint y: 123, distance: 16.4
click at [206, 123] on div "} , { "_note" : "BODY AREA" , "fields" : [{ "columns" : [ "ChangeType" , "Reaso…" at bounding box center [270, 134] width 268 height 164
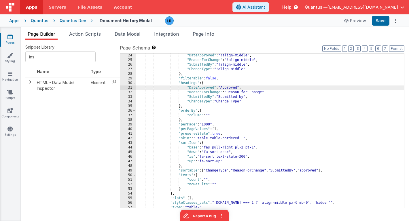
scroll to position [145, 0]
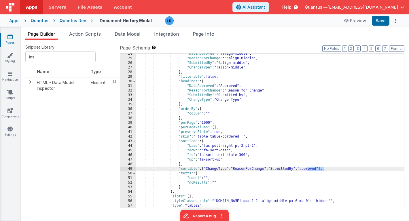
drag, startPoint x: 307, startPoint y: 170, endPoint x: 324, endPoint y: 170, distance: 16.1
click at [324, 170] on div ""DateApproved" : "!align-middle" , "ReasonForChange" : "!align-middle" , "Submi…" at bounding box center [270, 134] width 268 height 164
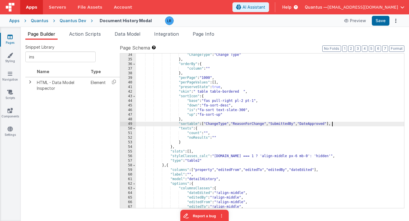
scroll to position [190, 0]
click at [381, 20] on button "Save" at bounding box center [381, 21] width 18 height 10
click at [138, 33] on span "Data Model" at bounding box center [128, 34] width 26 height 6
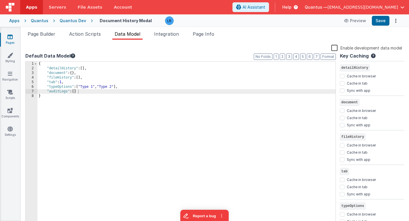
click at [334, 49] on label "Enable development data model" at bounding box center [366, 47] width 71 height 7
click at [0, 0] on input "Enable development data model" at bounding box center [0, 0] width 0 height 0
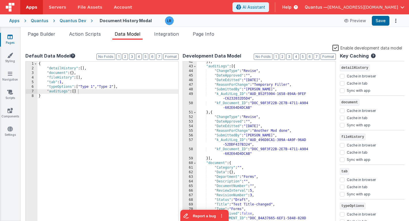
scroll to position [218, 0]
click at [40, 31] on span "Page Builder" at bounding box center [42, 34] width 28 height 6
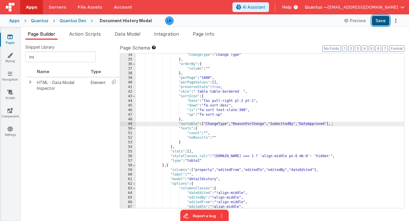
click at [385, 25] on button "Save" at bounding box center [381, 21] width 18 height 10
click at [9, 41] on link "Pages" at bounding box center [10, 40] width 21 height 12
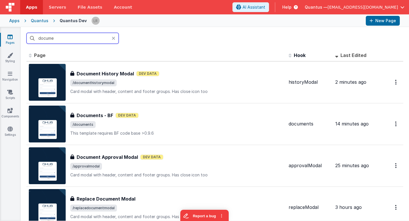
click at [62, 39] on input "docume" at bounding box center [72, 38] width 92 height 11
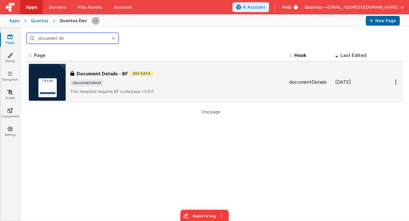
type input "document de"
click at [123, 86] on span "/documentdetail" at bounding box center [177, 82] width 214 height 7
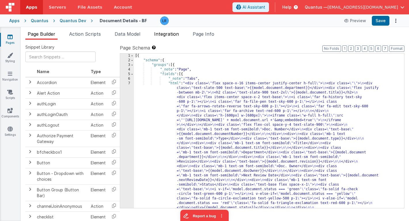
click at [162, 34] on span "Integration" at bounding box center [166, 34] width 25 height 6
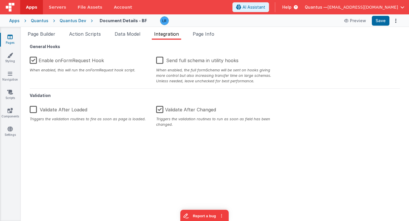
click at [10, 41] on link "Pages" at bounding box center [10, 40] width 21 height 12
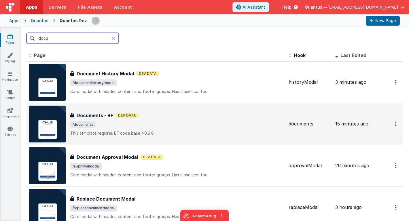
type input "docu"
click at [113, 130] on p "This template requires BF code base >0.9.6" at bounding box center [177, 133] width 214 height 6
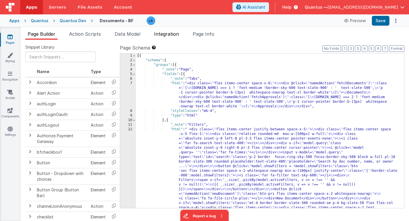
click at [172, 36] on span "Integration" at bounding box center [166, 34] width 25 height 6
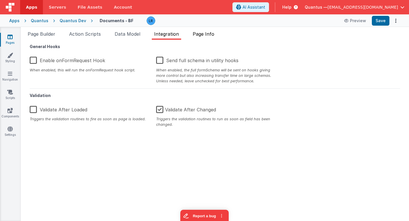
click at [202, 31] on span "Page Info" at bounding box center [204, 34] width 22 height 6
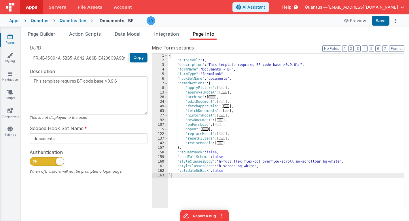
click at [207, 131] on span "..." at bounding box center [205, 129] width 6 height 3
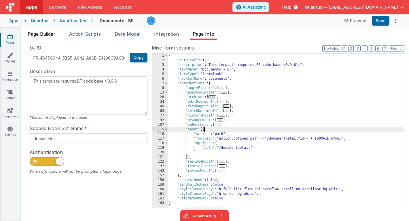
click at [38, 33] on span "Page Builder" at bounding box center [42, 34] width 28 height 6
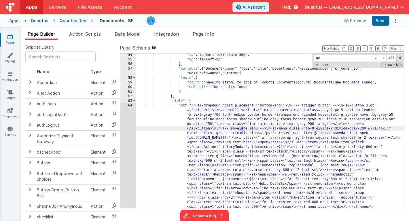
scroll to position [526, 0]
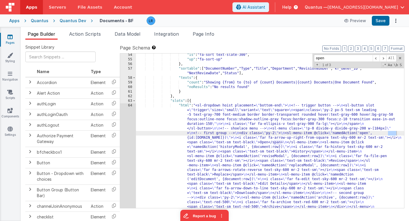
type input "open"
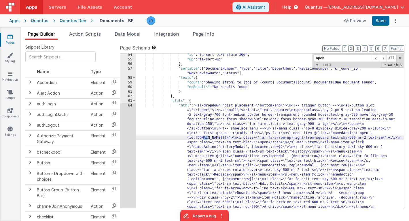
drag, startPoint x: 204, startPoint y: 138, endPoint x: 208, endPoint y: 138, distance: 4.6
click at [208, 138] on div ""is" : "fa-sort text-slate-300" , "up" : "fa-sort-up" } , "sortable" : [ "Docum…" at bounding box center [270, 188] width 268 height 270
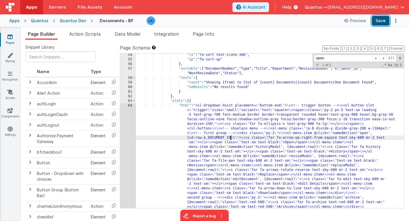
click at [385, 18] on button "Save" at bounding box center [381, 21] width 18 height 10
click at [9, 36] on icon at bounding box center [9, 37] width 5 height 6
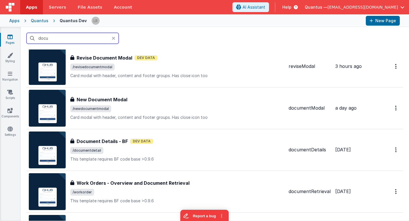
scroll to position [184, 0]
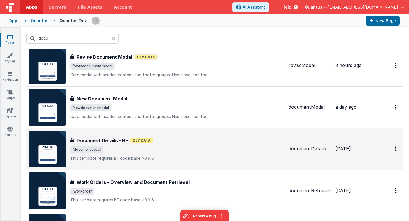
click at [111, 148] on span "/documentdetail" at bounding box center [177, 149] width 214 height 7
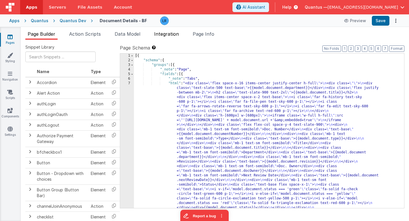
click at [170, 35] on span "Integration" at bounding box center [166, 34] width 25 height 6
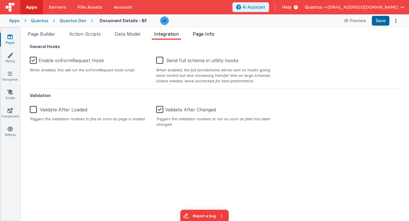
click at [200, 34] on span "Page Info" at bounding box center [204, 34] width 22 height 6
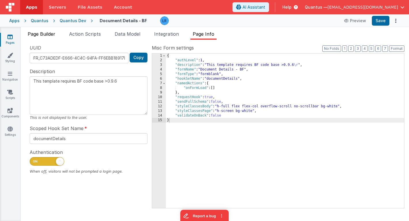
click at [42, 35] on span "Page Builder" at bounding box center [42, 34] width 28 height 6
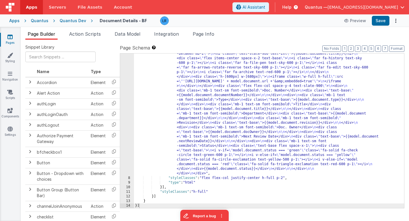
scroll to position [39, 0]
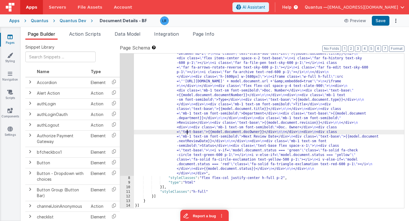
click at [187, 130] on div ""html" : "<div class= \" flex space-x-16 items-center justify-center h-full \" …" at bounding box center [269, 188] width 270 height 293
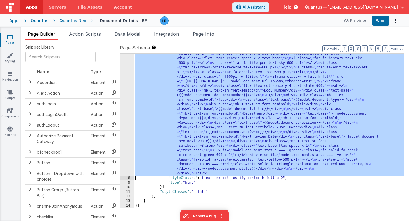
click at [126, 126] on div "7" at bounding box center [127, 109] width 14 height 134
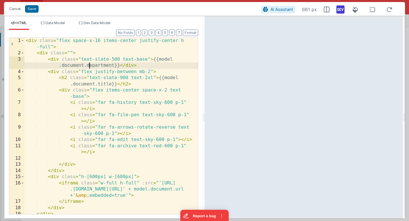
click at [89, 66] on div "< div class = "flex space-x-16 items-center justify-center h -full" > < div cla…" at bounding box center [110, 135] width 173 height 195
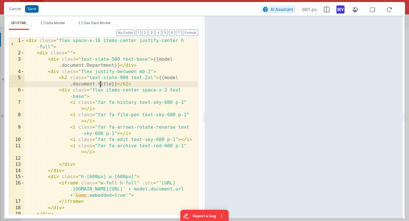
click at [100, 84] on div "< div class = "flex space-x-16 items-center justify-center h -full" > < div cla…" at bounding box center [110, 135] width 173 height 195
click at [107, 94] on div "< div class = "flex space-x-16 items-center justify-center h -full" > < div cla…" at bounding box center [110, 135] width 173 height 195
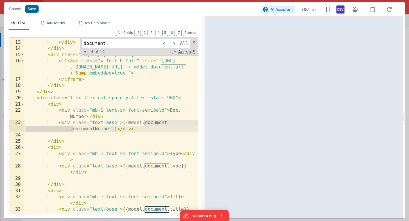
scroll to position [122, 0]
type input "document."
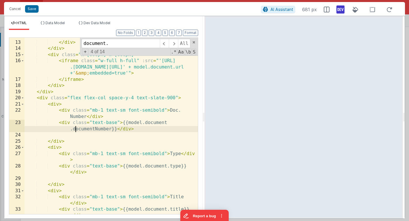
click at [76, 129] on div "</ div > </ div > < div class = "h-[600px] w-[680px]" > < iframe class = "w-ful…" at bounding box center [110, 130] width 173 height 195
click at [172, 166] on div "</ div > </ div > < div class = "h-[600px] w-[680px]" > < iframe class = "w-ful…" at bounding box center [110, 130] width 173 height 195
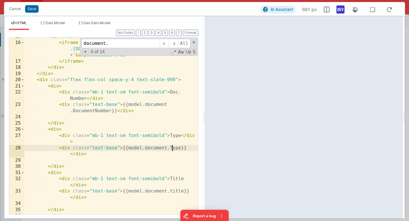
scroll to position [140, 0]
click at [172, 191] on div "< div class = "h-[600px] w-[680px]" > < iframe class = "w-full h-full" :src = "…" at bounding box center [110, 128] width 173 height 189
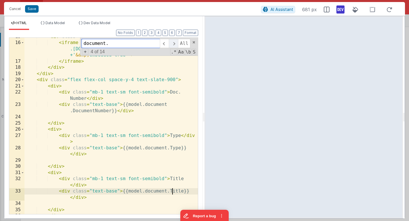
click at [176, 42] on span at bounding box center [173, 43] width 9 height 9
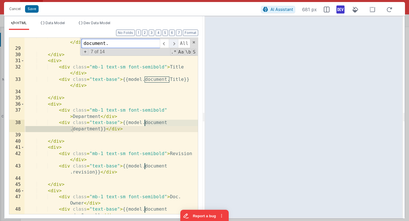
scroll to position [252, 0]
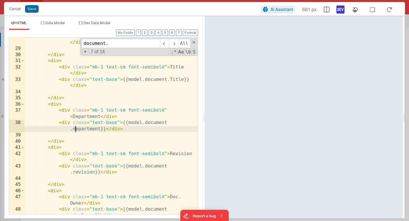
click at [76, 129] on div "< div class = "text-base" > {{model.document.Type}} </ div > </ div > < div > <…" at bounding box center [110, 133] width 173 height 201
click at [175, 43] on span at bounding box center [173, 43] width 9 height 9
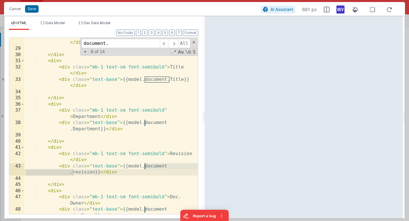
click at [75, 171] on div "< div class = "text-base" > {{model.document.Type}} </ div > </ div > < div > <…" at bounding box center [110, 133] width 173 height 201
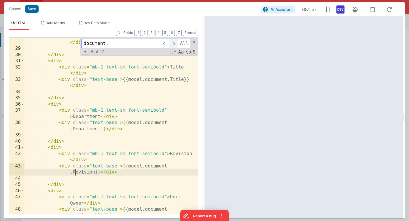
click at [176, 45] on span at bounding box center [173, 43] width 9 height 9
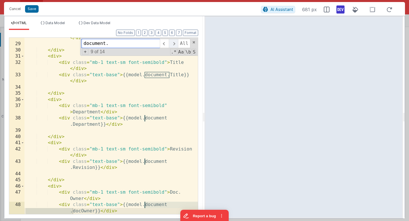
scroll to position [257, 0]
click at [176, 45] on span at bounding box center [173, 43] width 9 height 9
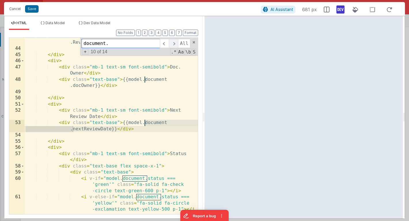
scroll to position [382, 0]
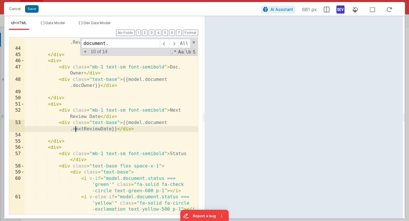
click at [76, 130] on div "< div class = "text-base" > {{model.document .Revision}} </ div > </ div > < di…" at bounding box center [110, 140] width 173 height 214
click at [174, 44] on span at bounding box center [173, 43] width 9 height 9
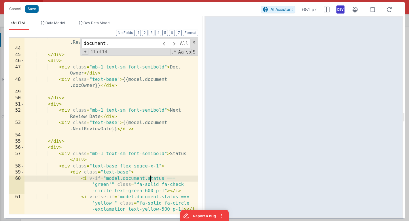
click at [150, 180] on div "< div class = "text-base" > {{model.document .Revision}} </ div > </ div > < di…" at bounding box center [110, 140] width 173 height 214
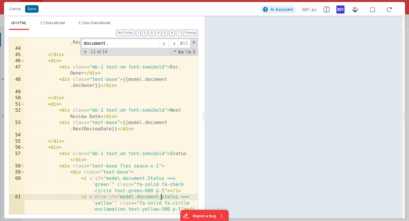
click at [162, 197] on div "< div class = "text-base" > {{model.document .Revision}} </ div > </ div > < di…" at bounding box center [110, 140] width 173 height 214
click at [174, 44] on span at bounding box center [173, 43] width 9 height 9
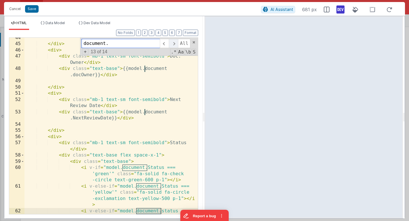
scroll to position [393, 0]
click at [174, 44] on span at bounding box center [173, 43] width 9 height 9
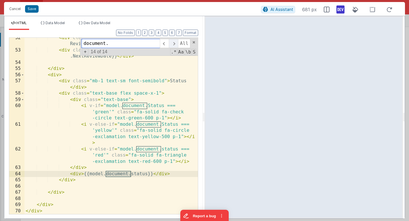
scroll to position [455, 0]
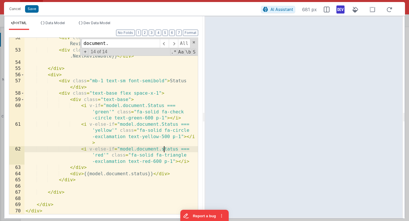
click at [164, 149] on div "< div class = "mb-1 text-sm font-semibold" > Next Review Date </ div > < div cl…" at bounding box center [110, 132] width 173 height 195
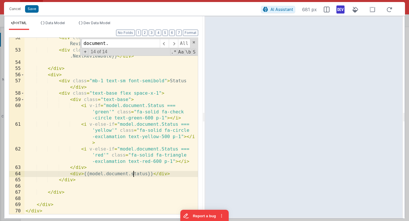
click at [133, 173] on div "< div class = "mb-1 text-sm font-semibold" > Next Review Date </ div > < div cl…" at bounding box center [110, 132] width 173 height 195
click at [174, 44] on span at bounding box center [173, 43] width 9 height 9
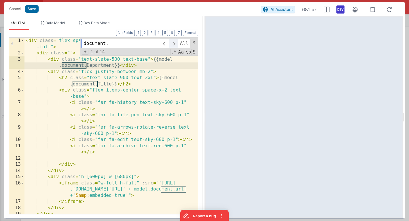
scroll to position [0, 0]
click at [32, 11] on button "Save" at bounding box center [32, 8] width 14 height 7
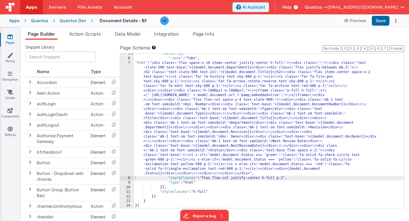
scroll to position [20, 0]
click at [378, 23] on button "Save" at bounding box center [381, 21] width 18 height 10
click at [130, 38] on li "Data Model" at bounding box center [127, 35] width 30 height 9
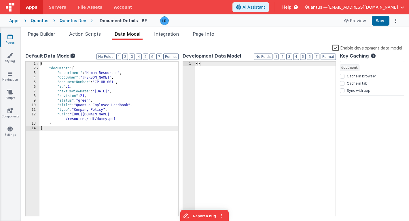
click at [336, 46] on label "Enable development data model" at bounding box center [367, 47] width 70 height 7
click at [0, 0] on input "Enable development data model" at bounding box center [0, 0] width 0 height 0
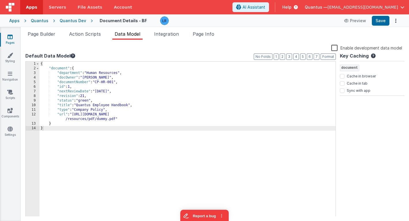
click at [336, 46] on label "Enable development data model" at bounding box center [366, 47] width 71 height 7
click at [0, 0] on input "Enable development data model" at bounding box center [0, 0] width 0 height 0
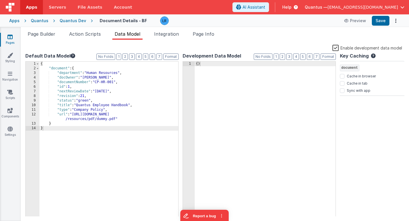
click at [336, 47] on label "Enable development data model" at bounding box center [367, 47] width 70 height 7
click at [0, 0] on input "Enable development data model" at bounding box center [0, 0] width 0 height 0
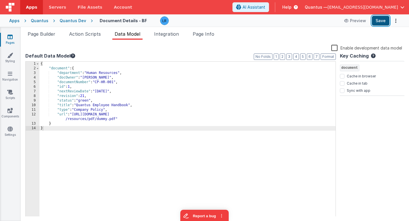
click at [380, 18] on button "Save" at bounding box center [381, 21] width 18 height 10
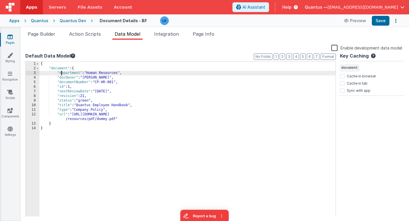
click at [61, 72] on div "{ "document" : { "department" : "Human Resources" , "docOwner" : "[PERSON_NAME]…" at bounding box center [187, 144] width 296 height 164
click at [62, 83] on div "{ "document" : { "Department" : "Human Resources" , "docOwner" : "[PERSON_NAME]…" at bounding box center [187, 144] width 296 height 164
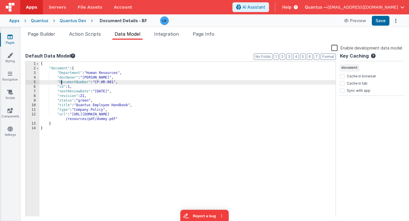
click at [61, 92] on div "{ "document" : { "Department" : "Human Resources" , "docOwner" : "[PERSON_NAME]…" at bounding box center [187, 144] width 296 height 164
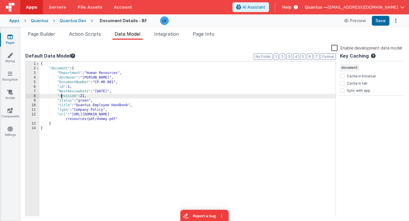
click at [61, 97] on div "{ "document" : { "Department" : "Human Resources" , "docOwner" : "[PERSON_NAME]…" at bounding box center [187, 144] width 296 height 164
click at [60, 100] on div "{ "document" : { "Department" : "Human Resources" , "docOwner" : "[PERSON_NAME]…" at bounding box center [187, 144] width 296 height 164
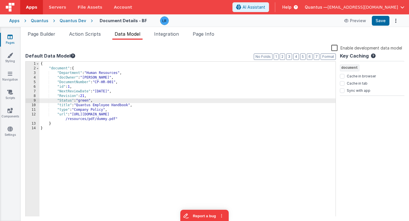
click at [60, 105] on div "{ "document" : { "Department" : "Human Resources" , "docOwner" : "[PERSON_NAME]…" at bounding box center [187, 144] width 296 height 164
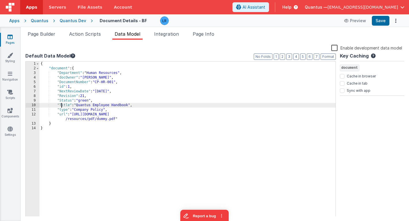
click at [61, 109] on div "{ "document" : { "Department" : "Human Resources" , "docOwner" : "[PERSON_NAME]…" at bounding box center [187, 144] width 296 height 164
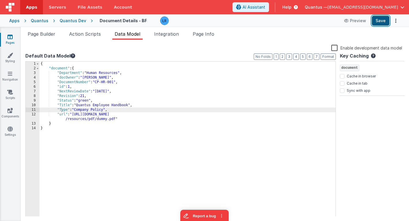
click at [385, 21] on button "Save" at bounding box center [381, 21] width 18 height 10
click at [12, 37] on icon at bounding box center [9, 37] width 5 height 6
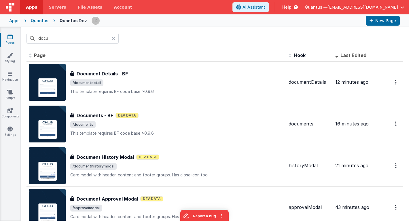
click at [7, 38] on icon at bounding box center [9, 37] width 5 height 6
click at [33, 21] on div "Quantus" at bounding box center [40, 21] width 18 height 6
